Goal: Task Accomplishment & Management: Manage account settings

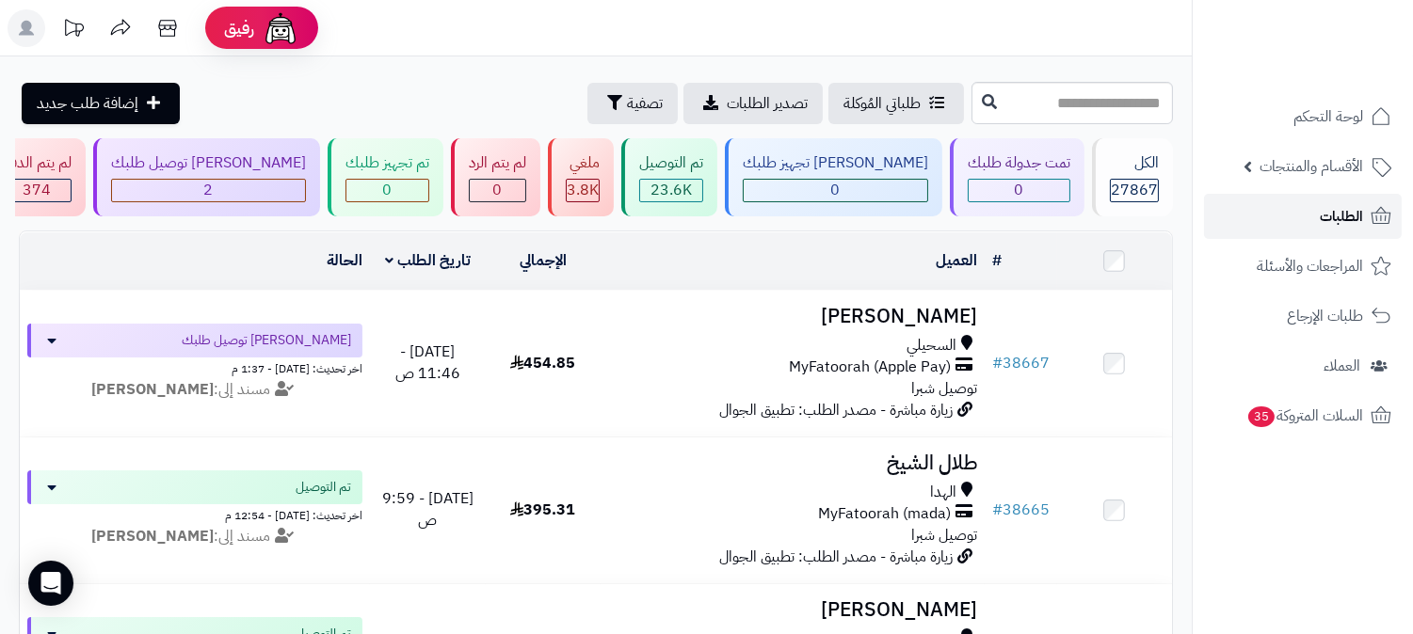
click at [1325, 215] on span "الطلبات" at bounding box center [1340, 216] width 43 height 26
click at [1332, 215] on span "الطلبات" at bounding box center [1340, 216] width 43 height 26
click at [1313, 222] on link "الطلبات" at bounding box center [1303, 216] width 198 height 45
click at [1348, 218] on span "الطلبات" at bounding box center [1340, 216] width 43 height 26
click at [1338, 226] on span "الطلبات" at bounding box center [1340, 216] width 43 height 26
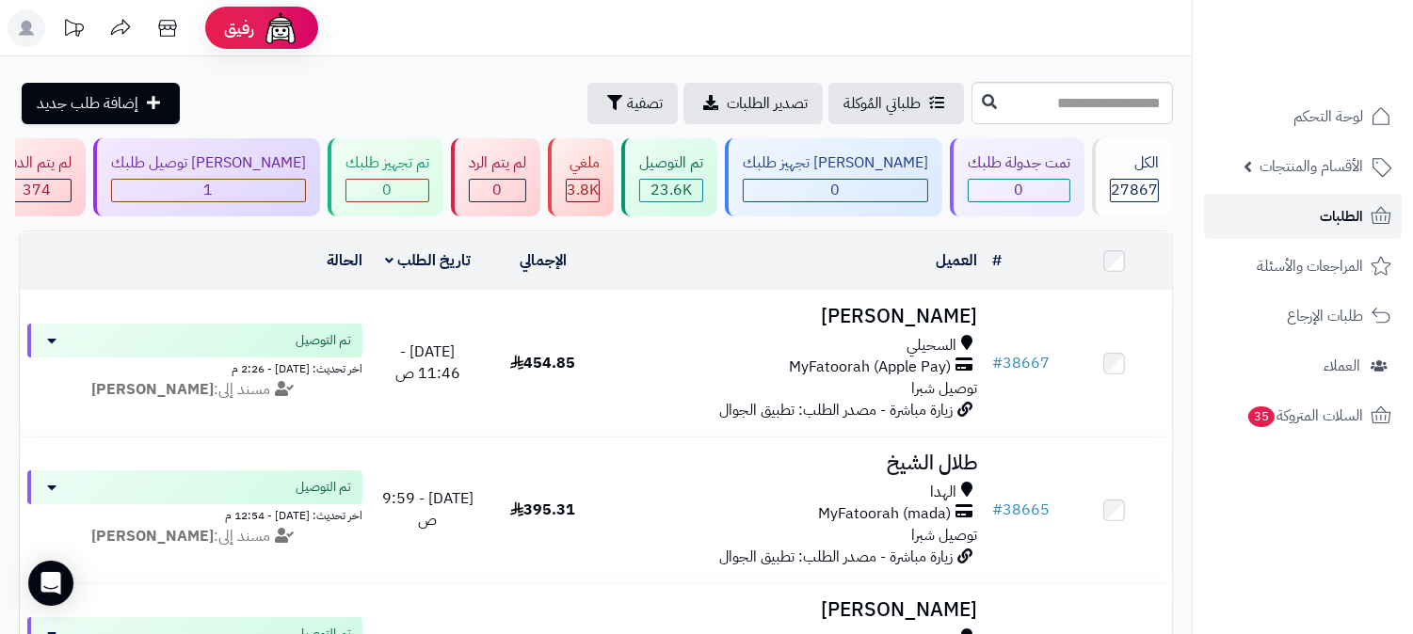
click at [1346, 203] on span "الطلبات" at bounding box center [1340, 216] width 43 height 26
click at [1327, 221] on span "الطلبات" at bounding box center [1340, 216] width 43 height 26
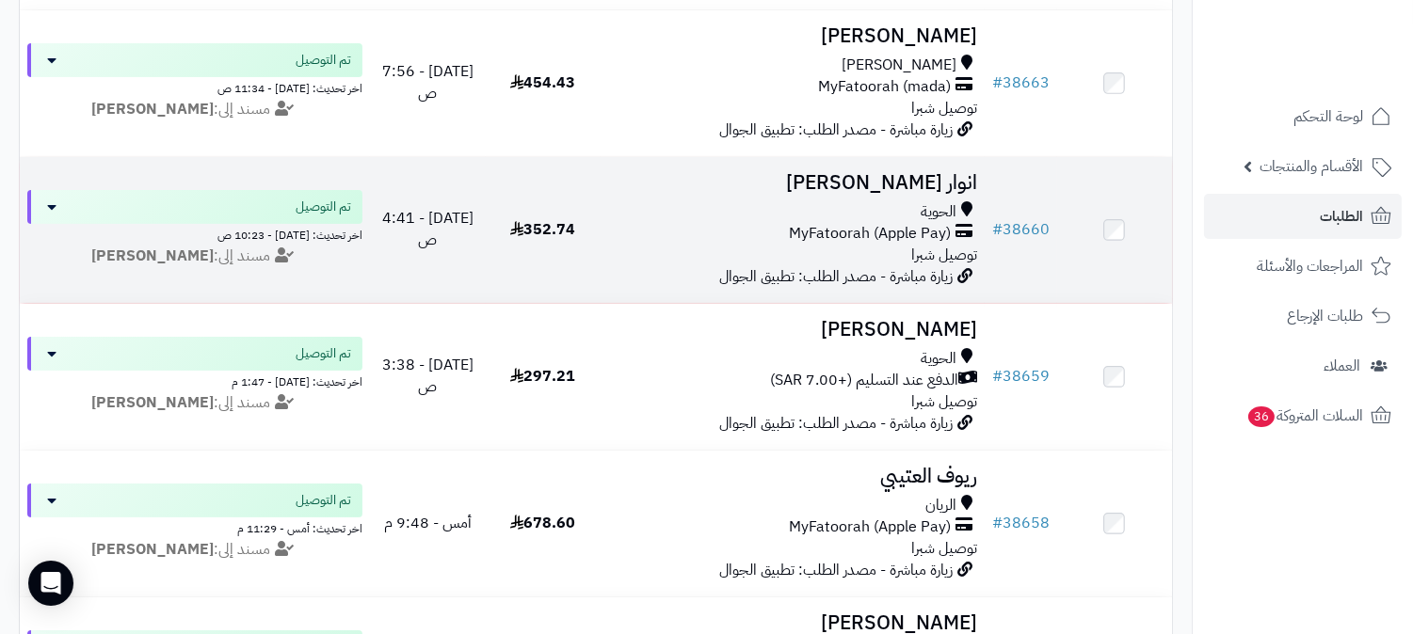
scroll to position [836, 0]
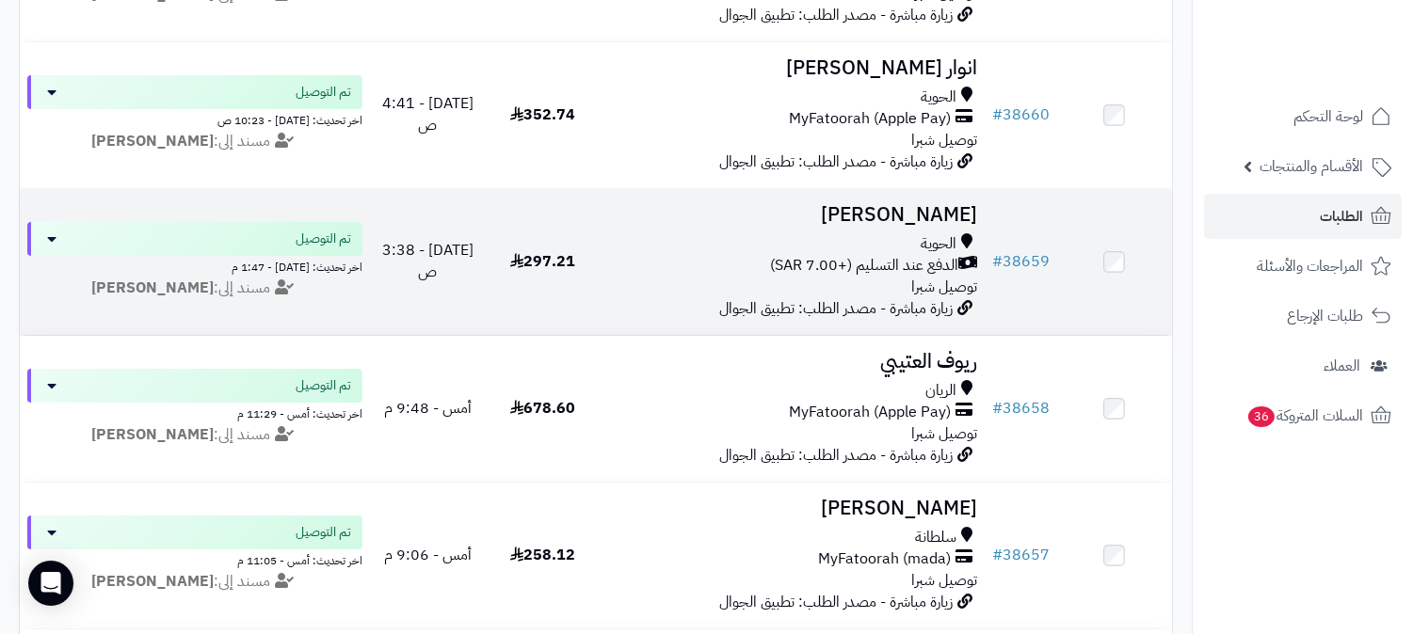
click at [901, 285] on div "الحوية الدفع عند التسليم (+7.00 SAR) توصيل شبرا" at bounding box center [792, 265] width 369 height 65
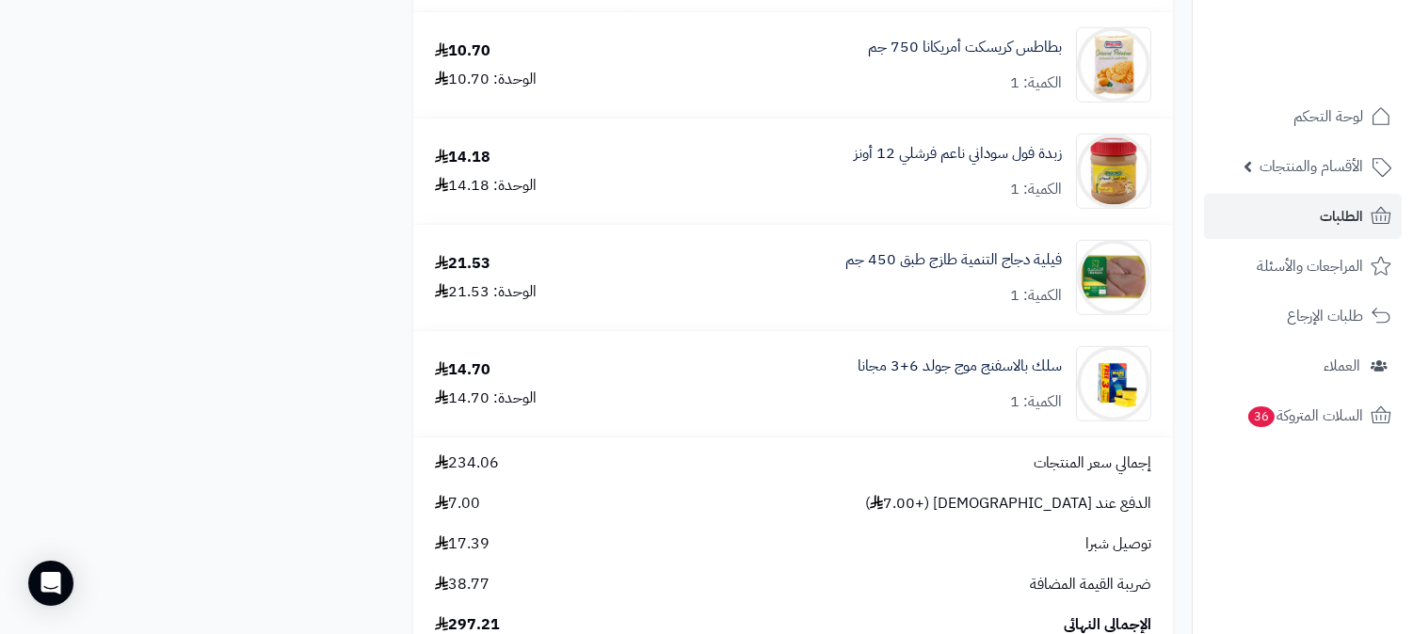
scroll to position [2718, 0]
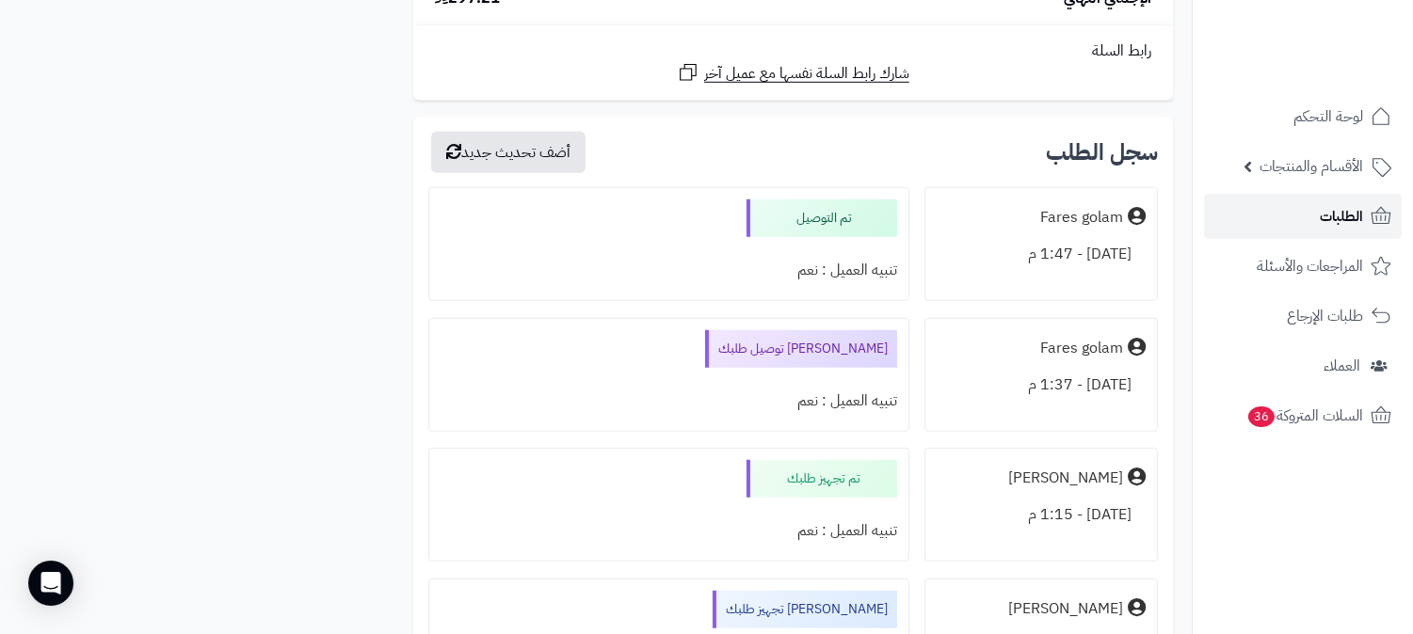
click at [1306, 213] on link "الطلبات" at bounding box center [1303, 216] width 198 height 45
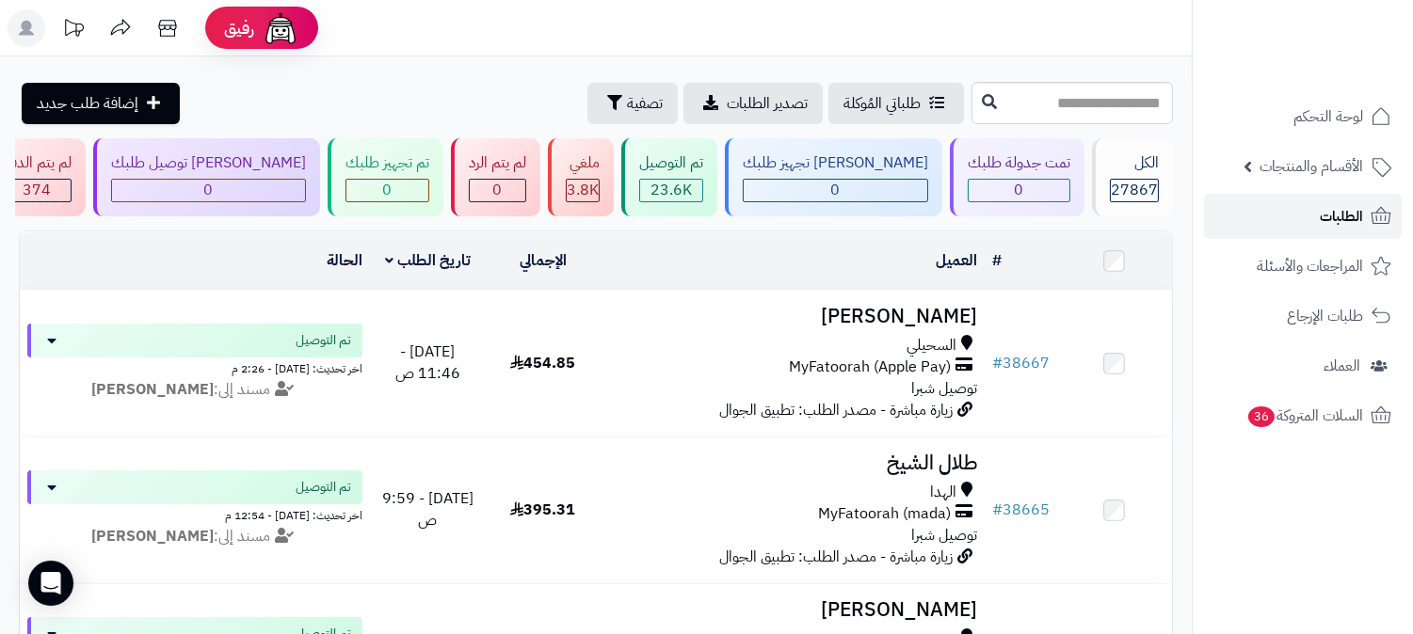
click at [1330, 215] on span "الطلبات" at bounding box center [1340, 216] width 43 height 26
click at [1334, 200] on link "الطلبات" at bounding box center [1303, 216] width 198 height 45
click at [1340, 215] on span "الطلبات" at bounding box center [1340, 216] width 43 height 26
click at [1344, 209] on span "الطلبات" at bounding box center [1340, 216] width 43 height 26
click at [1312, 211] on link "الطلبات" at bounding box center [1303, 216] width 198 height 45
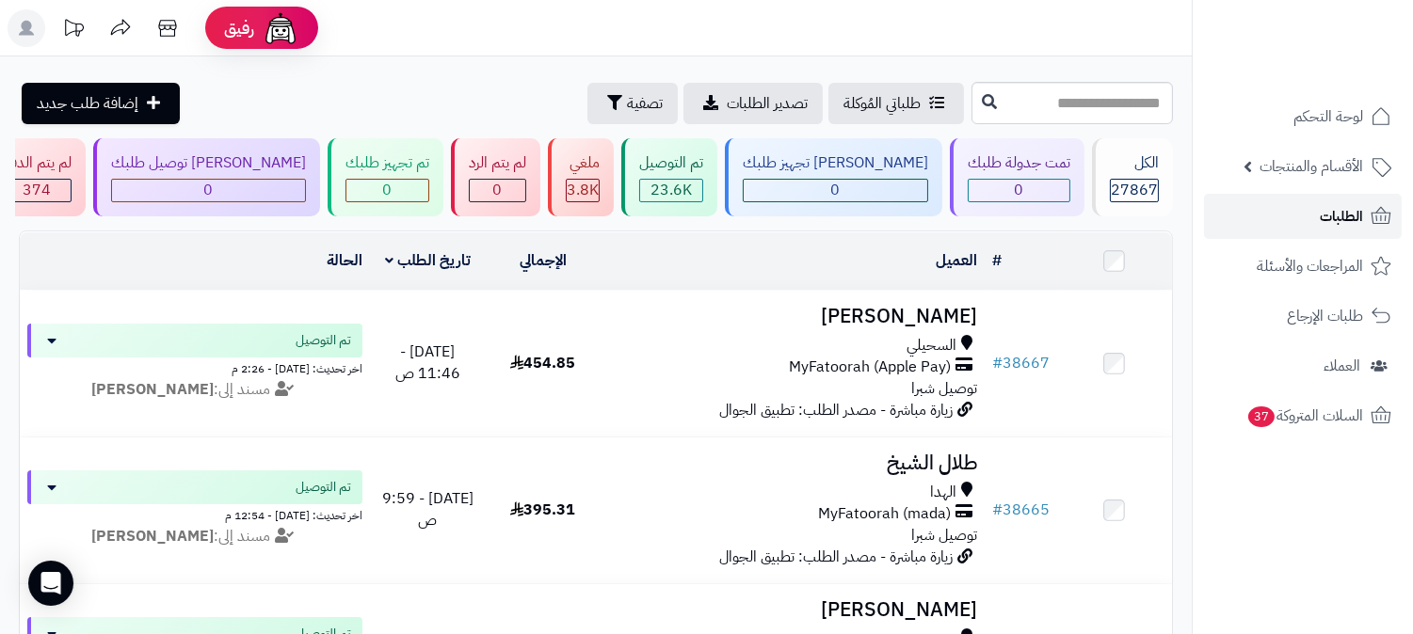
click at [1313, 213] on link "الطلبات" at bounding box center [1303, 216] width 198 height 45
click at [1317, 211] on link "الطلبات" at bounding box center [1303, 216] width 198 height 45
click at [1305, 115] on span "لوحة التحكم" at bounding box center [1328, 117] width 69 height 26
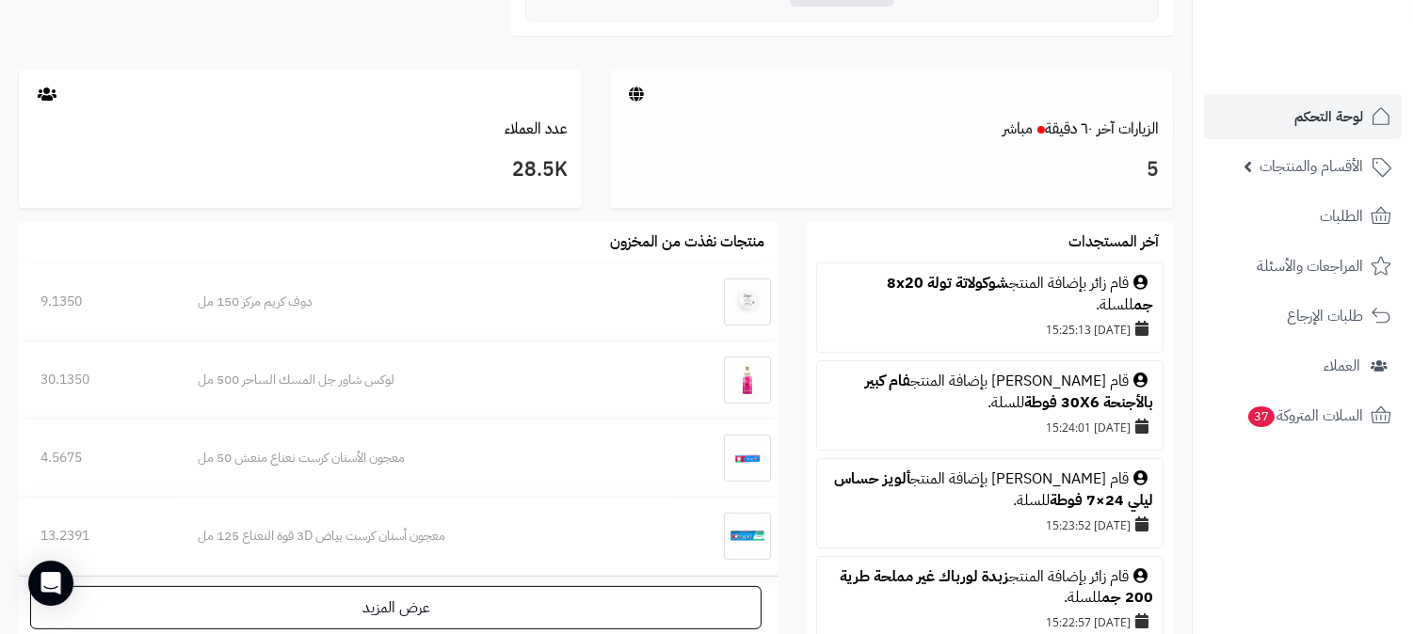
scroll to position [941, 0]
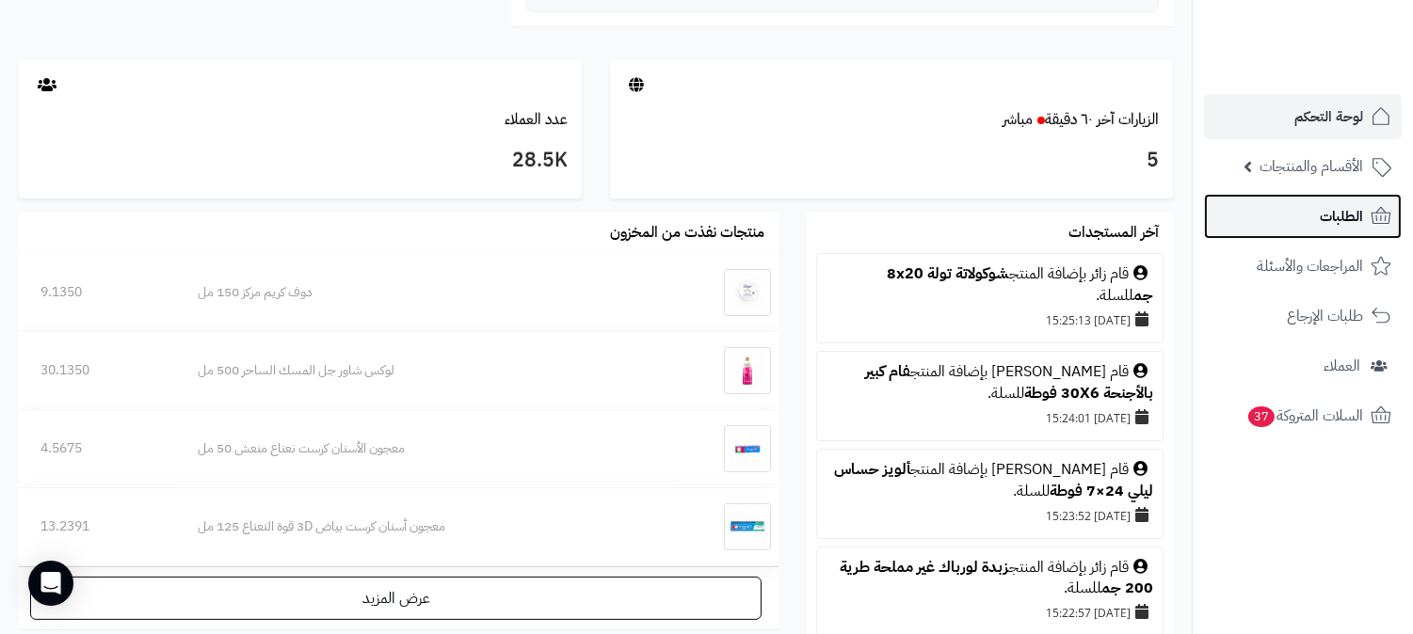
click at [1333, 209] on span "الطلبات" at bounding box center [1340, 216] width 43 height 26
